Goal: Contribute content: Add original content to the website for others to see

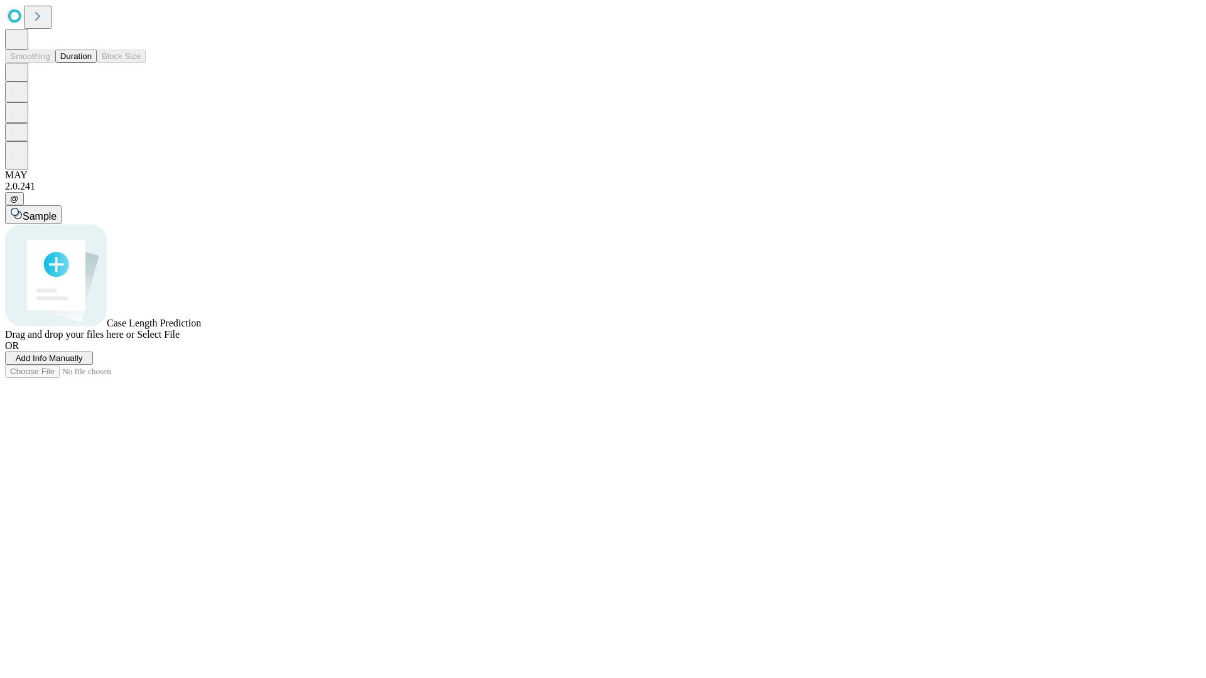
click at [83, 363] on span "Add Info Manually" at bounding box center [49, 358] width 67 height 9
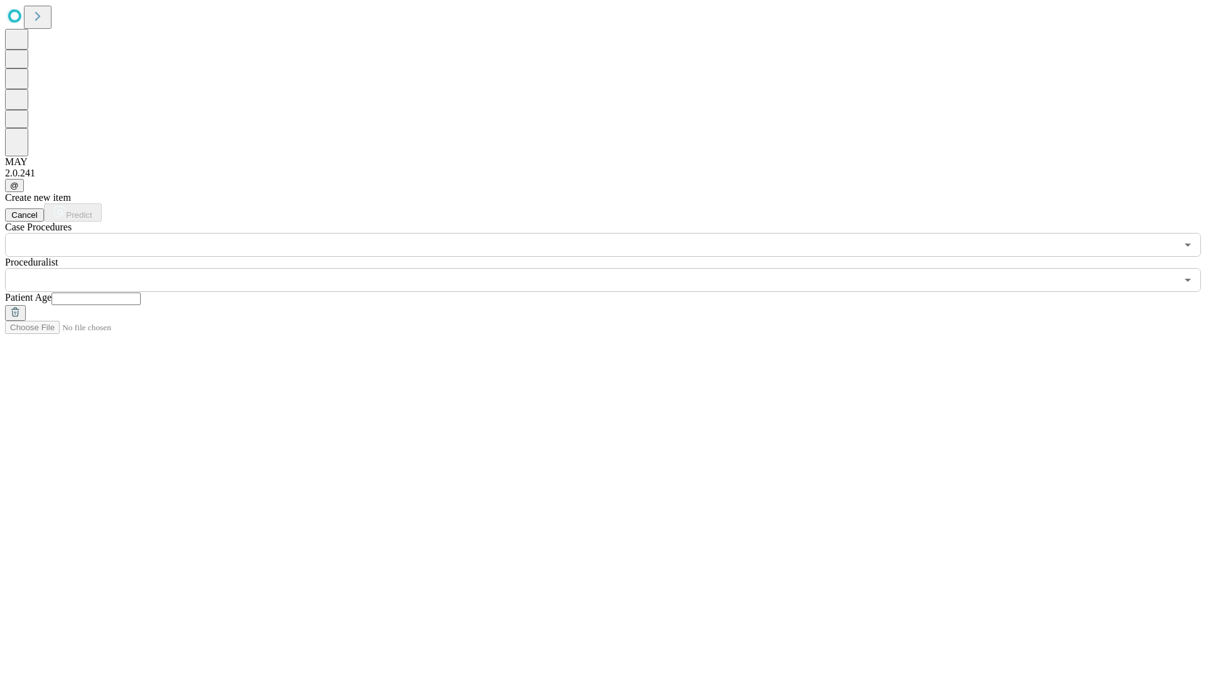
click at [141, 293] on input "text" at bounding box center [96, 299] width 89 height 13
type input "**"
click at [612, 268] on input "text" at bounding box center [591, 280] width 1172 height 24
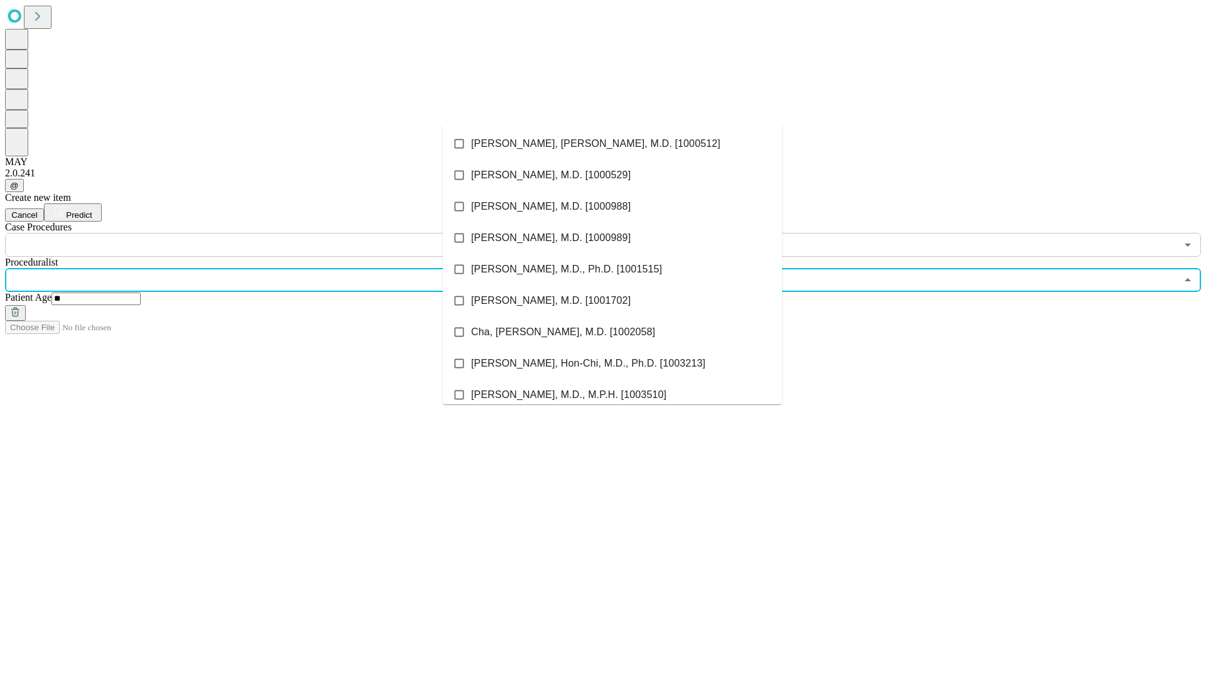
click at [612, 144] on li "[PERSON_NAME], [PERSON_NAME], M.D. [1000512]" at bounding box center [612, 143] width 339 height 31
click at [264, 233] on input "text" at bounding box center [591, 245] width 1172 height 24
